Goal: Entertainment & Leisure: Browse casually

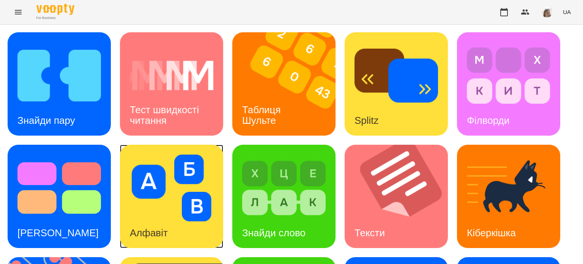
click at [158, 177] on img at bounding box center [172, 188] width 84 height 67
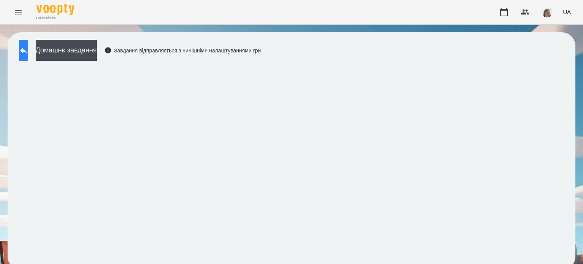
click at [27, 50] on icon at bounding box center [23, 51] width 7 height 6
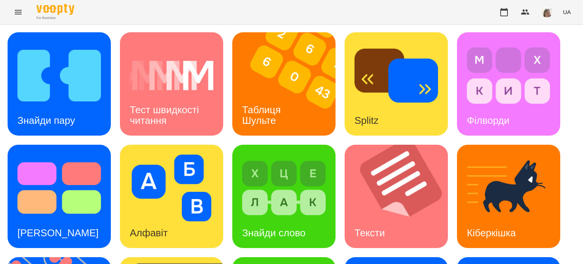
click at [30, 50] on img at bounding box center [59, 75] width 84 height 67
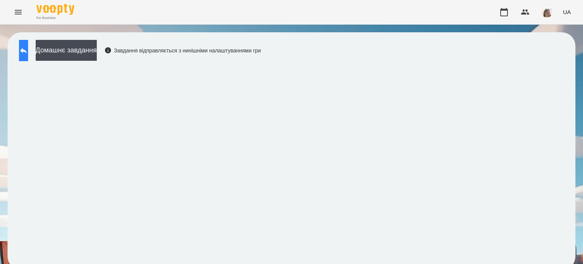
click at [22, 51] on button at bounding box center [23, 50] width 9 height 21
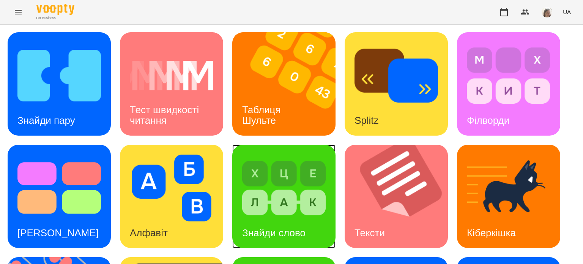
click at [313, 211] on img at bounding box center [284, 188] width 84 height 67
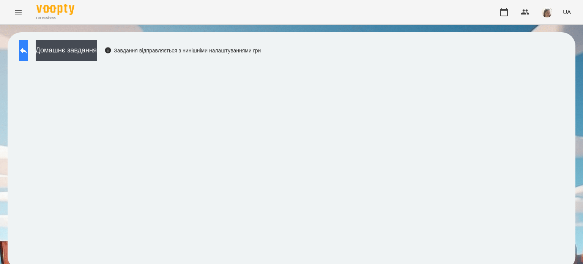
click at [22, 49] on button at bounding box center [23, 50] width 9 height 21
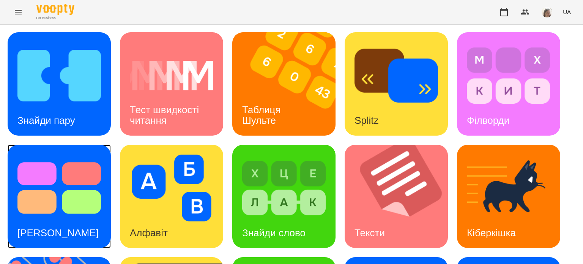
click at [47, 197] on img at bounding box center [59, 188] width 84 height 67
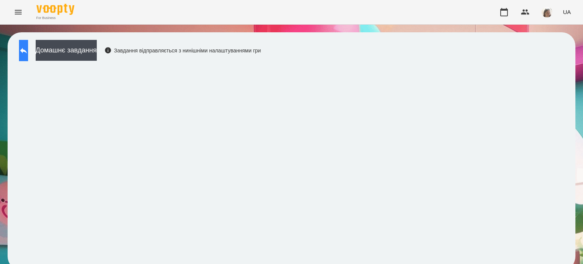
click at [27, 49] on icon at bounding box center [23, 51] width 7 height 6
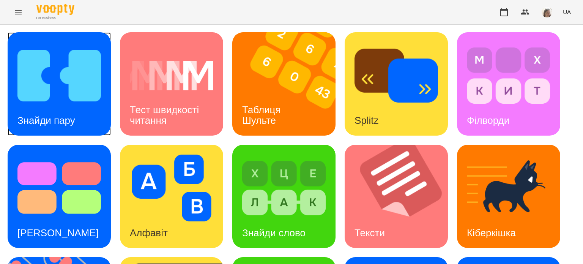
click at [49, 103] on img at bounding box center [59, 75] width 84 height 67
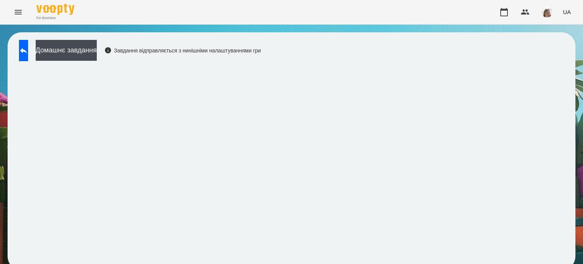
scroll to position [6, 0]
click at [19, 11] on icon "Menu" at bounding box center [18, 12] width 9 height 9
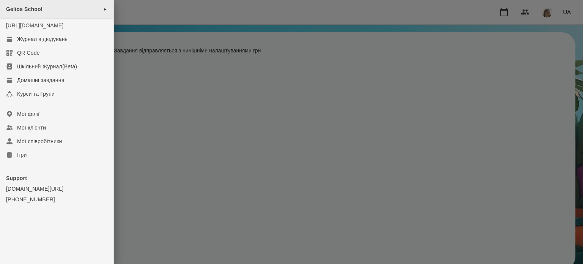
click at [35, 12] on span "Gelios School" at bounding box center [24, 9] width 36 height 6
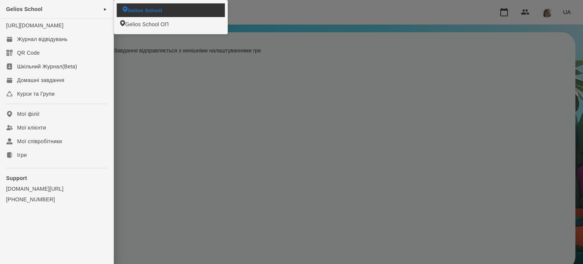
click at [131, 13] on span "Gelios School" at bounding box center [145, 9] width 35 height 7
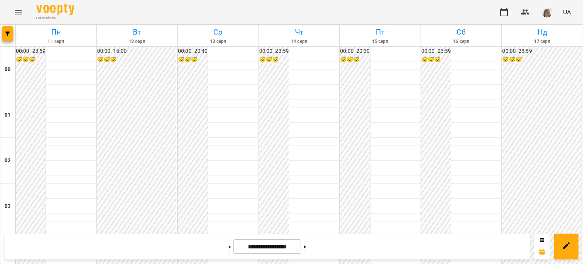
scroll to position [799, 0]
